Goal: Navigation & Orientation: Find specific page/section

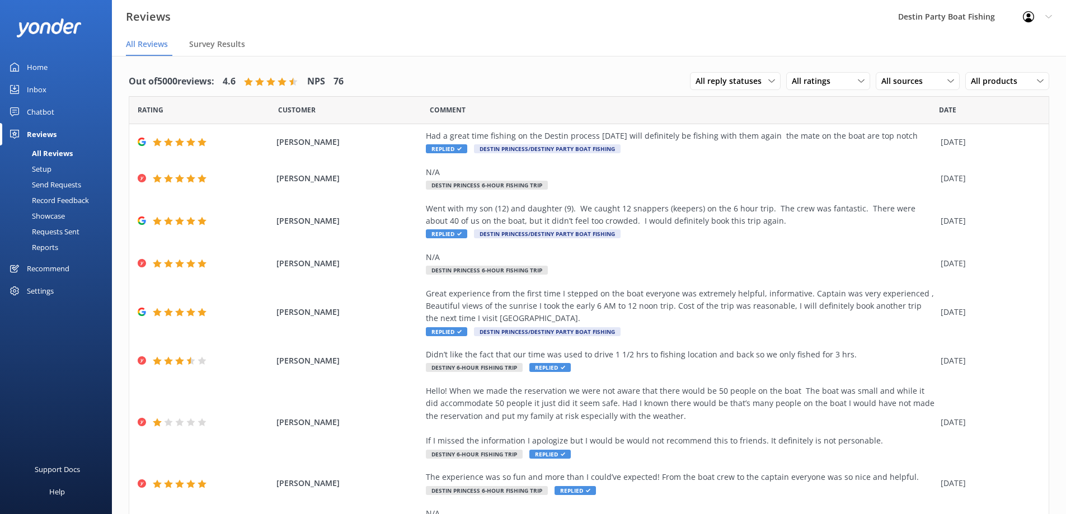
scroll to position [22, 0]
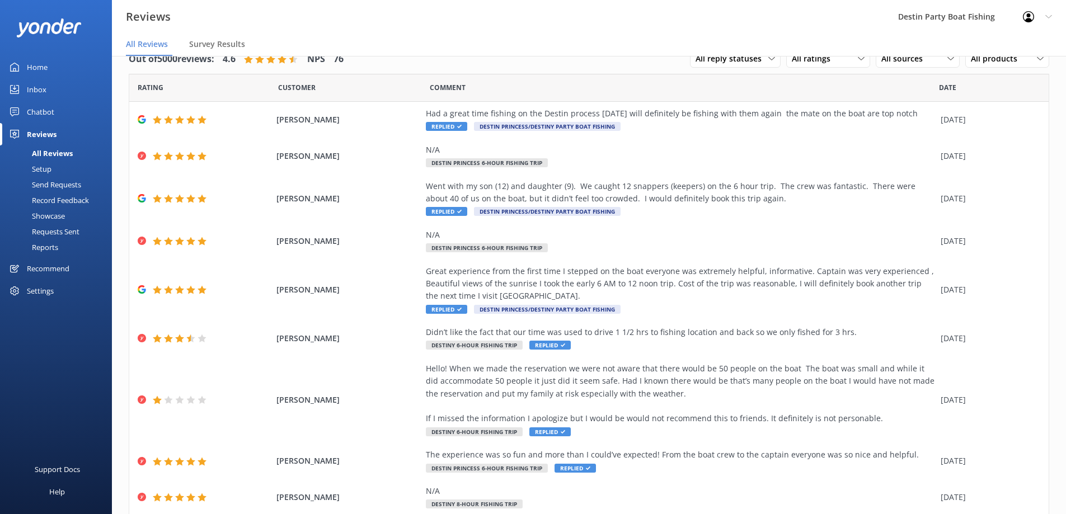
click at [40, 73] on div "Home" at bounding box center [37, 67] width 21 height 22
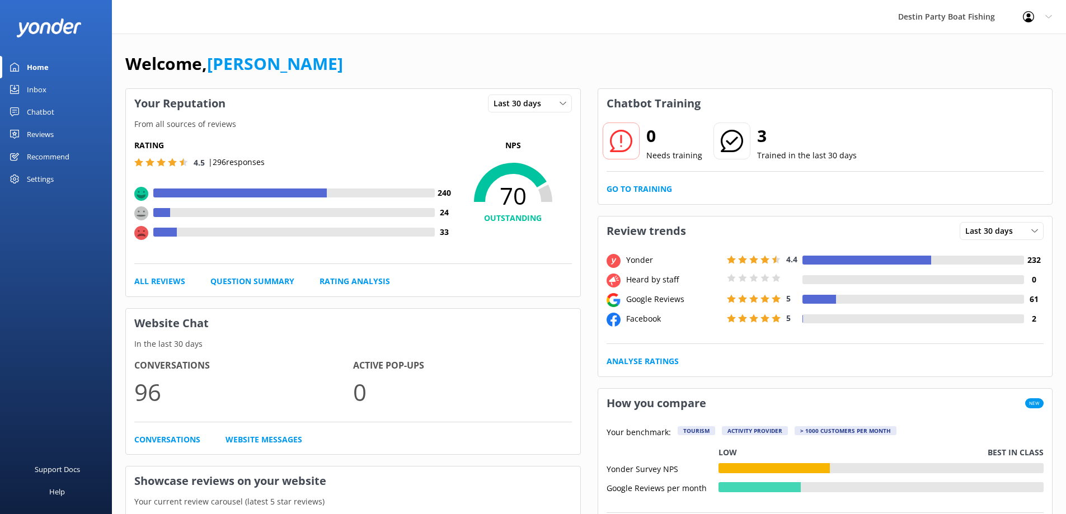
click at [47, 90] on link "Inbox" at bounding box center [56, 89] width 112 height 22
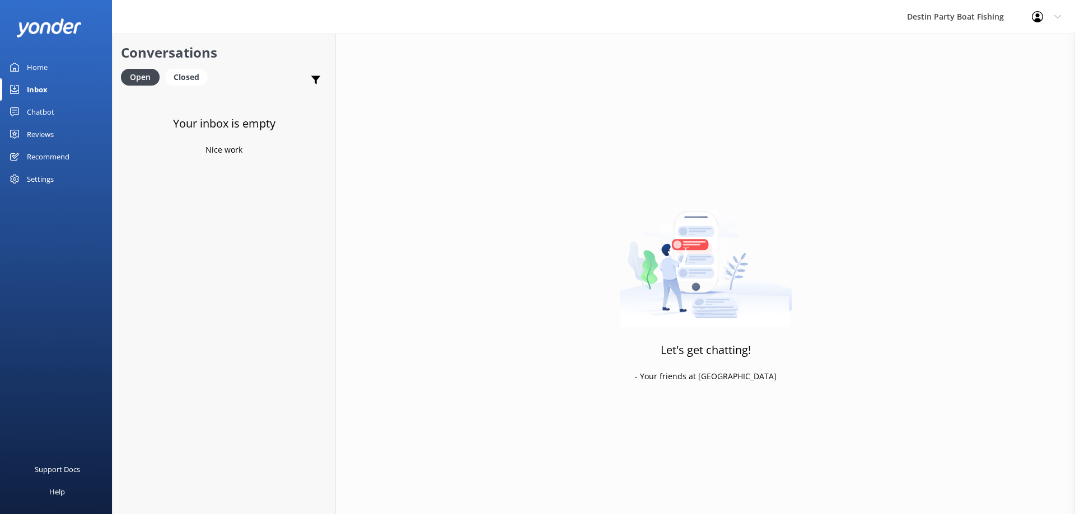
click at [27, 133] on div "Reviews" at bounding box center [40, 134] width 27 height 22
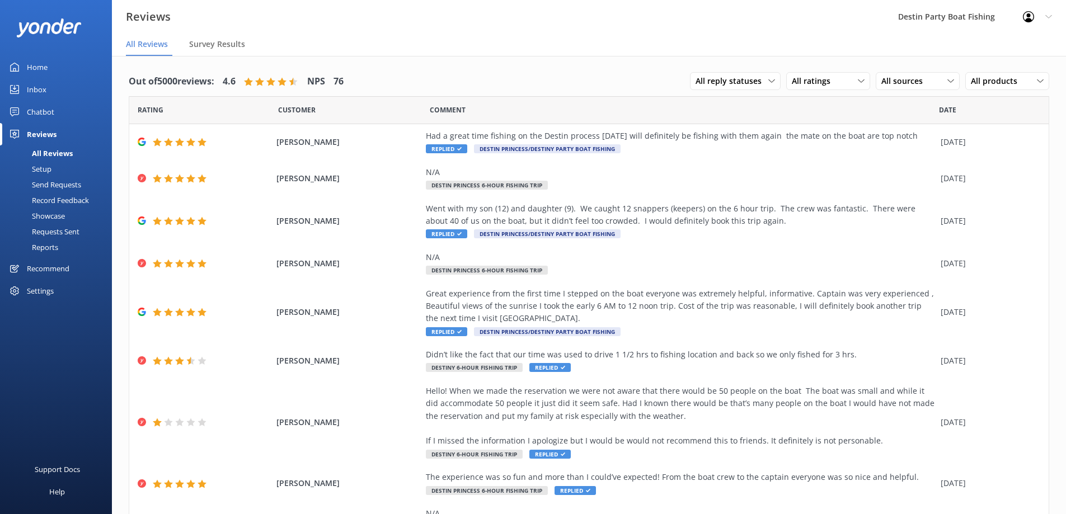
click at [50, 91] on link "Inbox" at bounding box center [56, 89] width 112 height 22
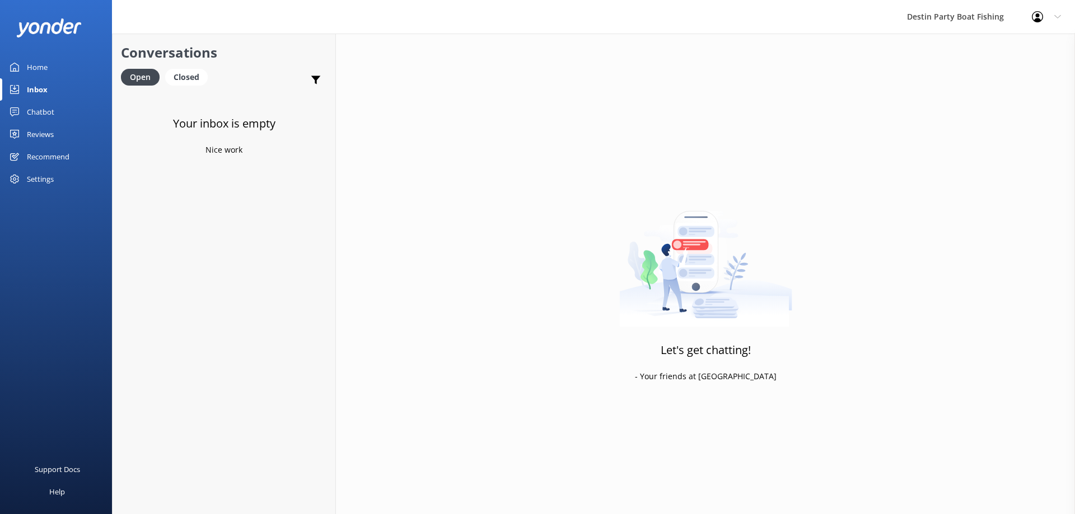
click at [49, 135] on div "Reviews" at bounding box center [40, 134] width 27 height 22
